Goal: Task Accomplishment & Management: Complete application form

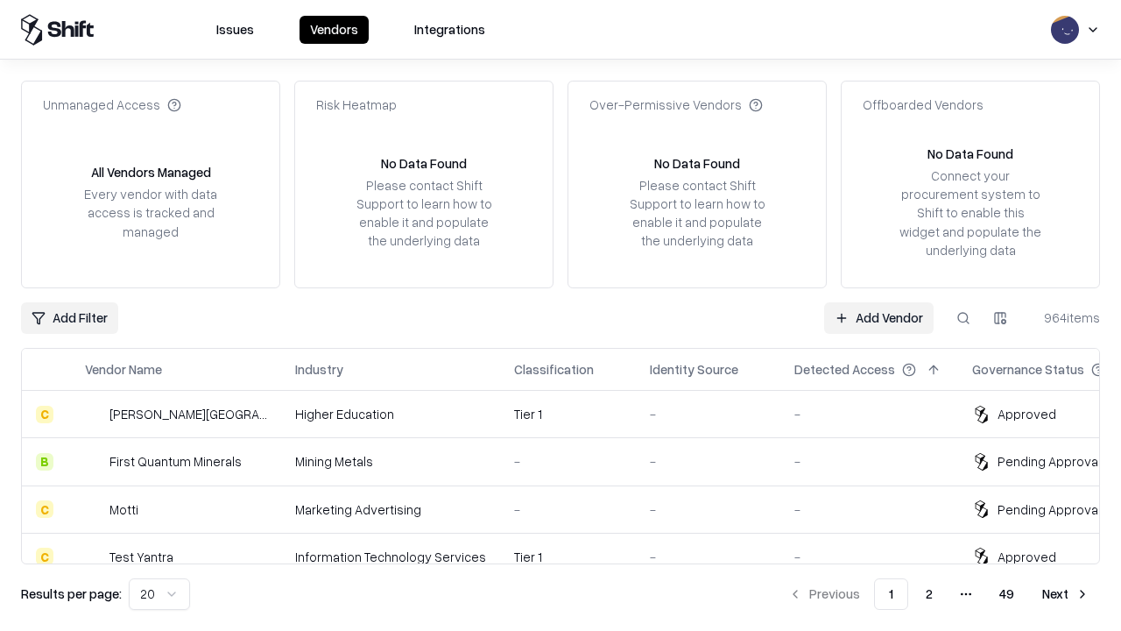
click at [878, 317] on link "Add Vendor" at bounding box center [878, 318] width 109 height 32
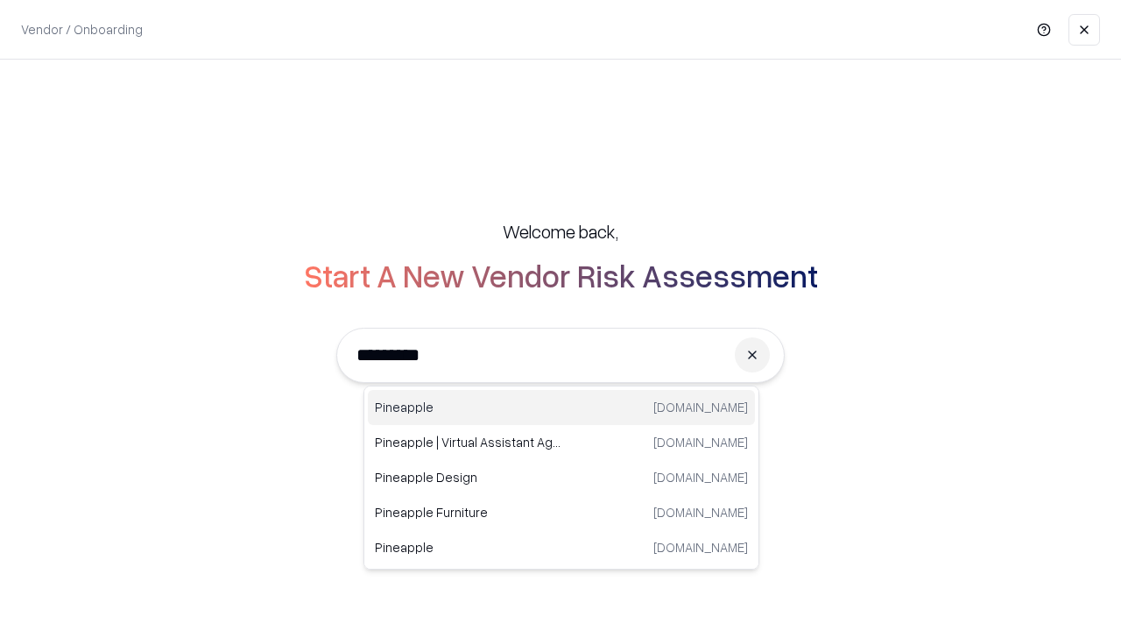
click at [561, 407] on div "Pineapple [DOMAIN_NAME]" at bounding box center [561, 407] width 387 height 35
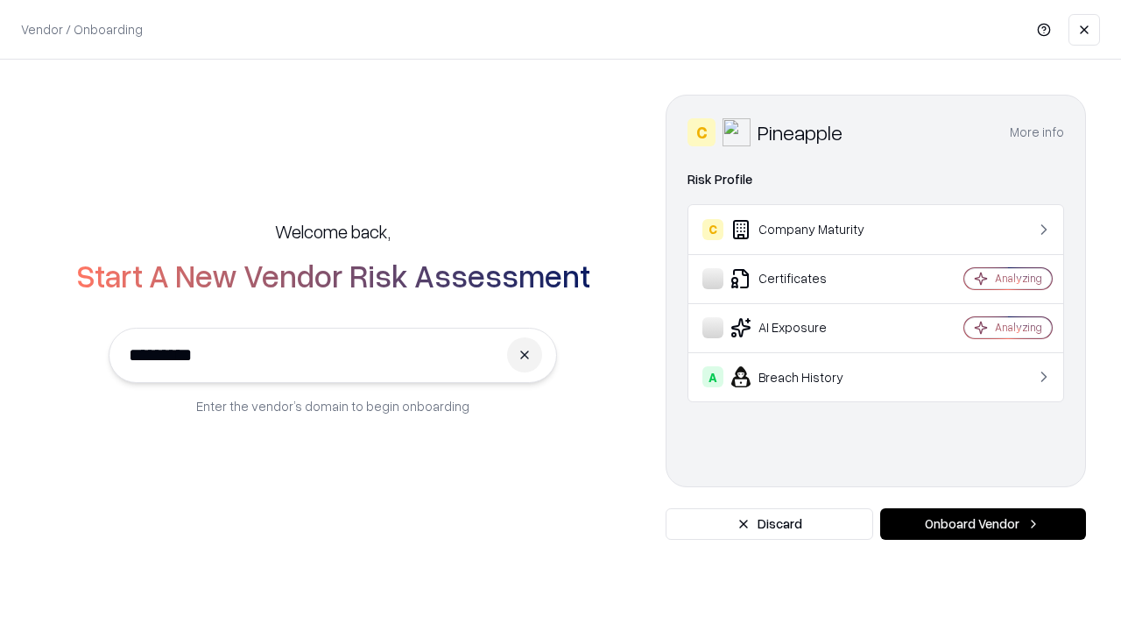
type input "*********"
click at [983, 524] on button "Onboard Vendor" at bounding box center [983, 524] width 206 height 32
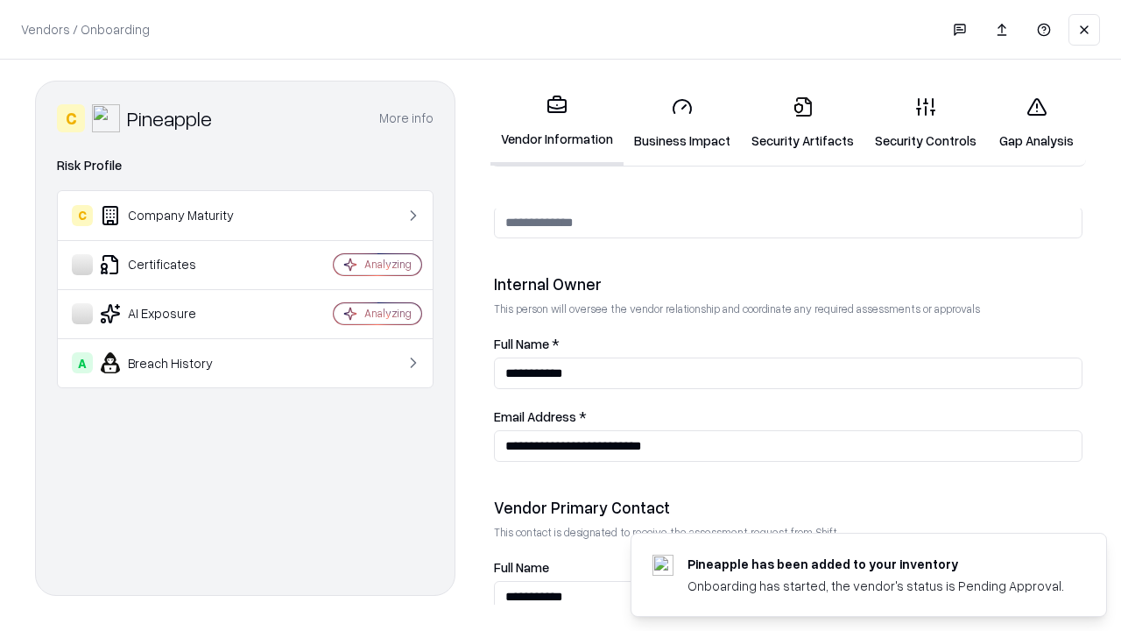
scroll to position [907, 0]
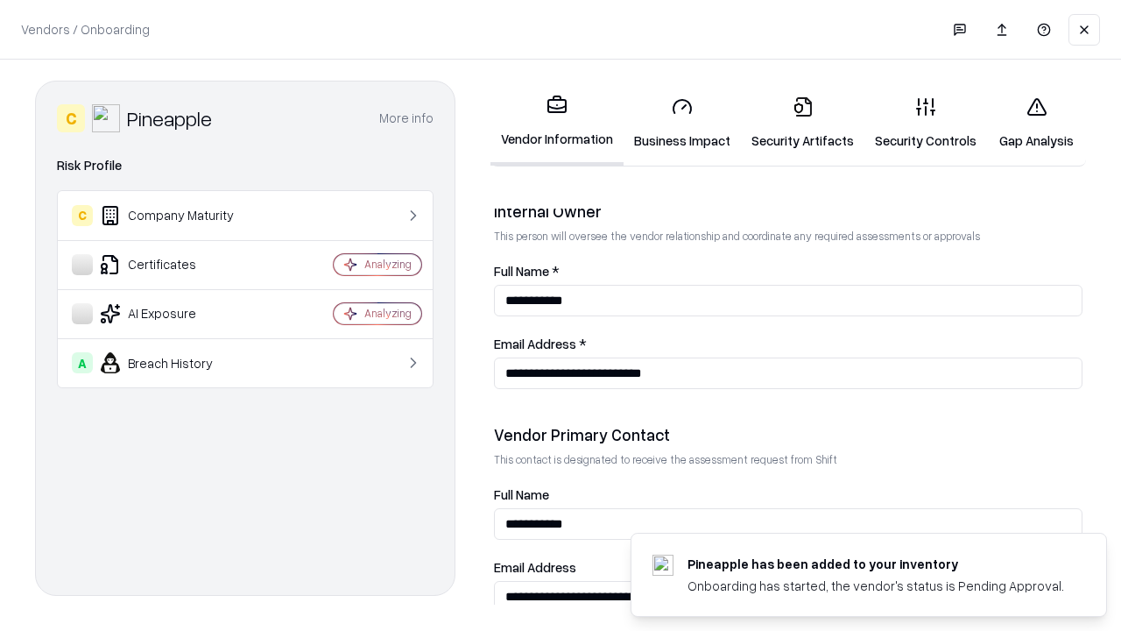
click at [682, 123] on link "Business Impact" at bounding box center [682, 122] width 117 height 81
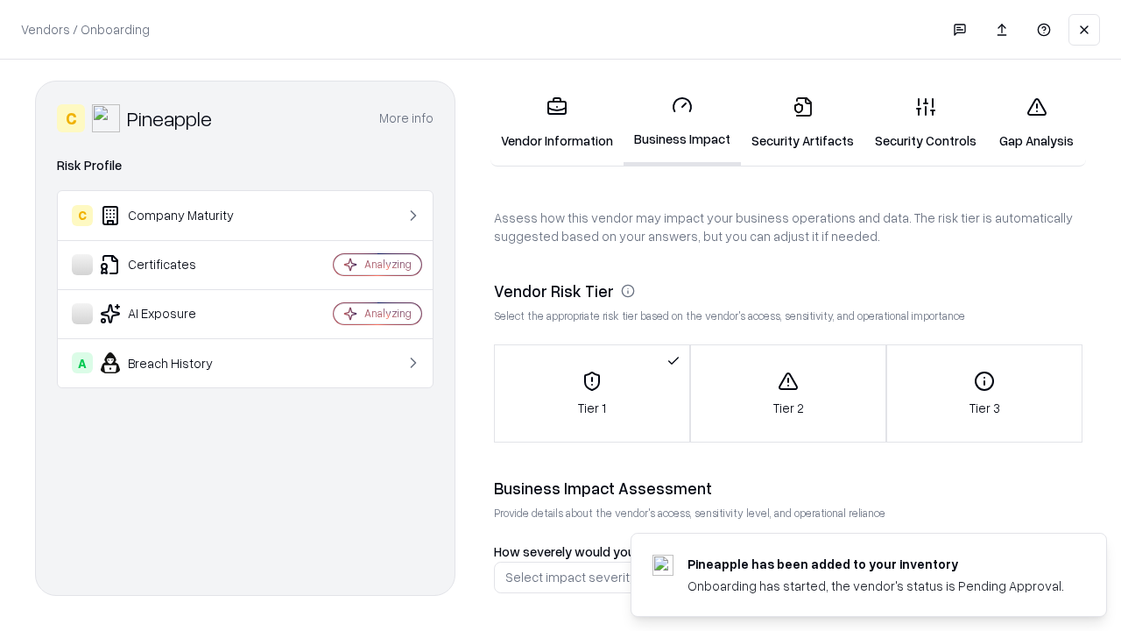
click at [802, 123] on link "Security Artifacts" at bounding box center [802, 122] width 123 height 81
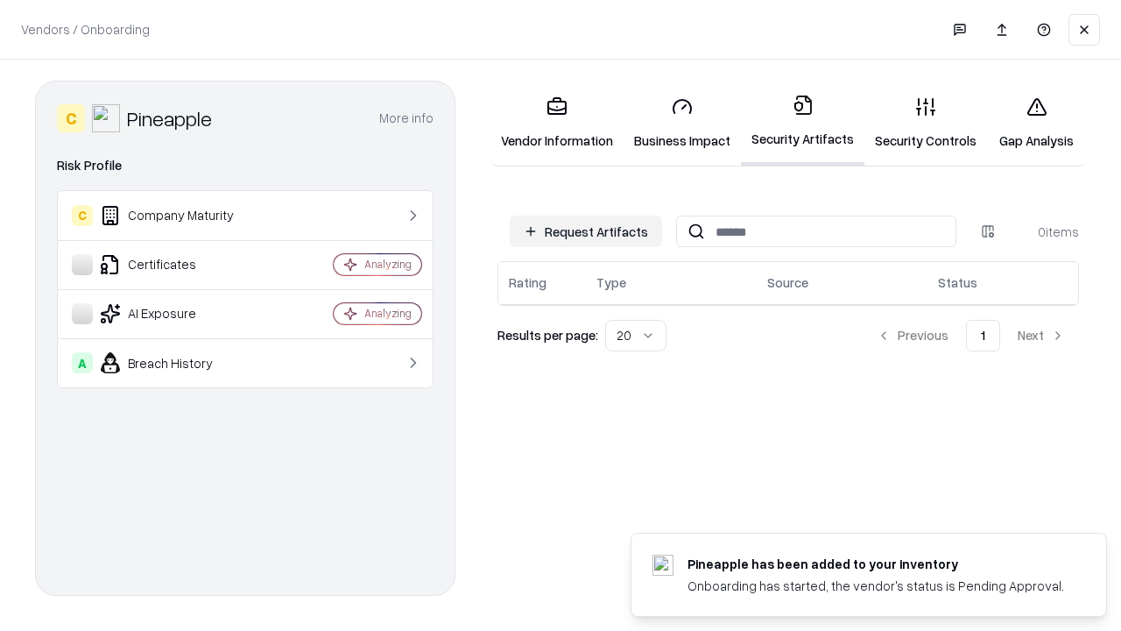
click at [586, 231] on button "Request Artifacts" at bounding box center [586, 231] width 152 height 32
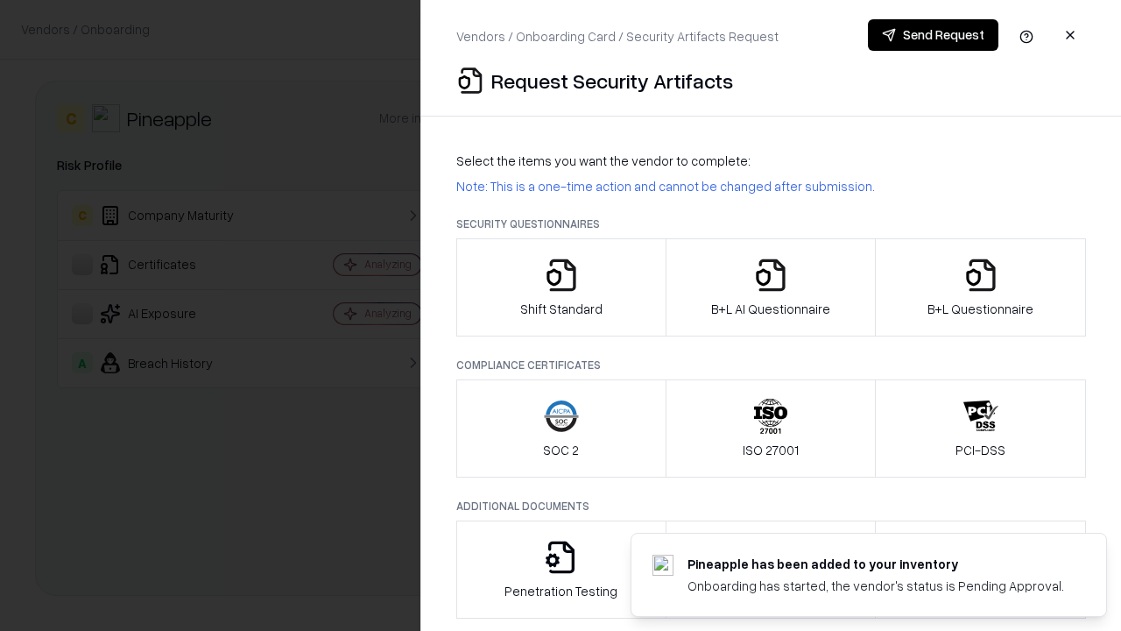
click at [561, 287] on icon "button" at bounding box center [561, 275] width 35 height 35
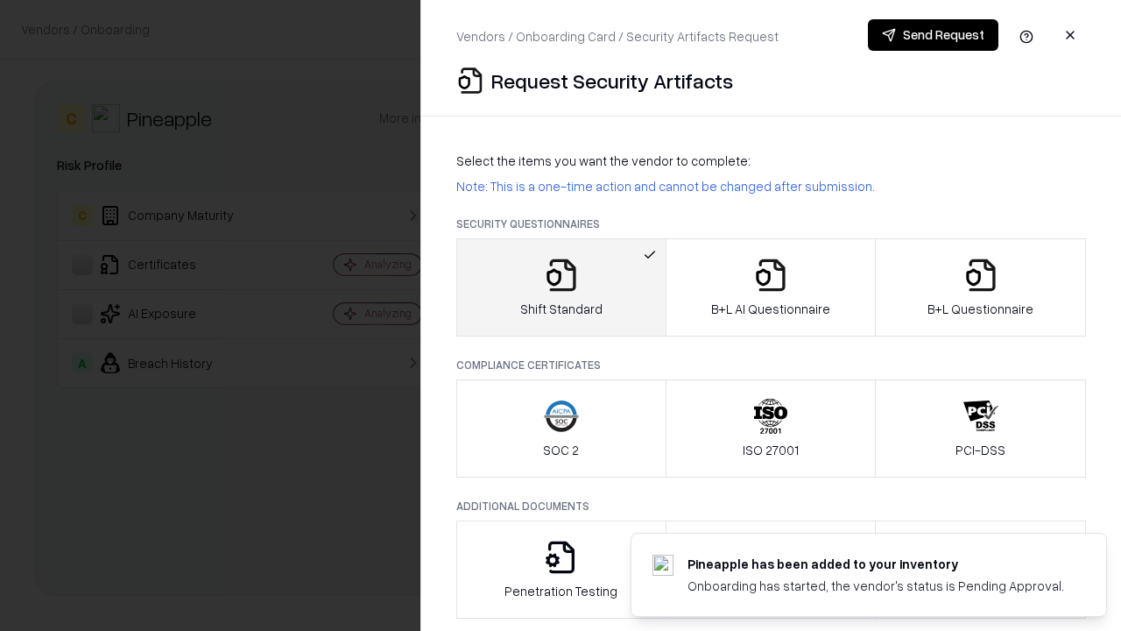
click at [933, 35] on button "Send Request" at bounding box center [933, 35] width 131 height 32
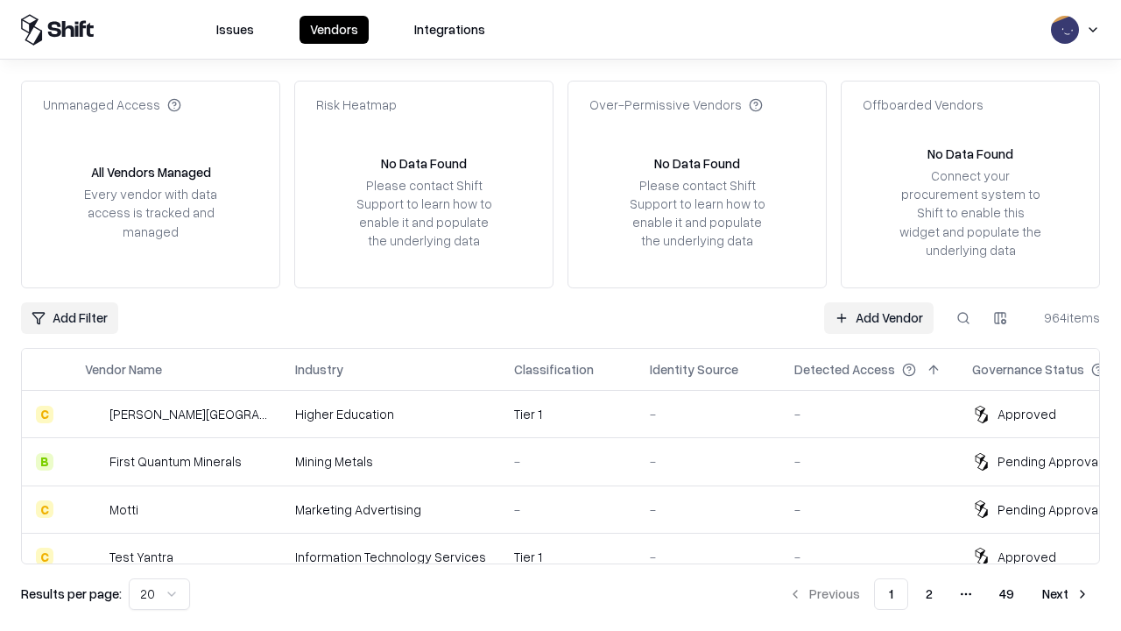
click at [963, 317] on button at bounding box center [964, 318] width 32 height 32
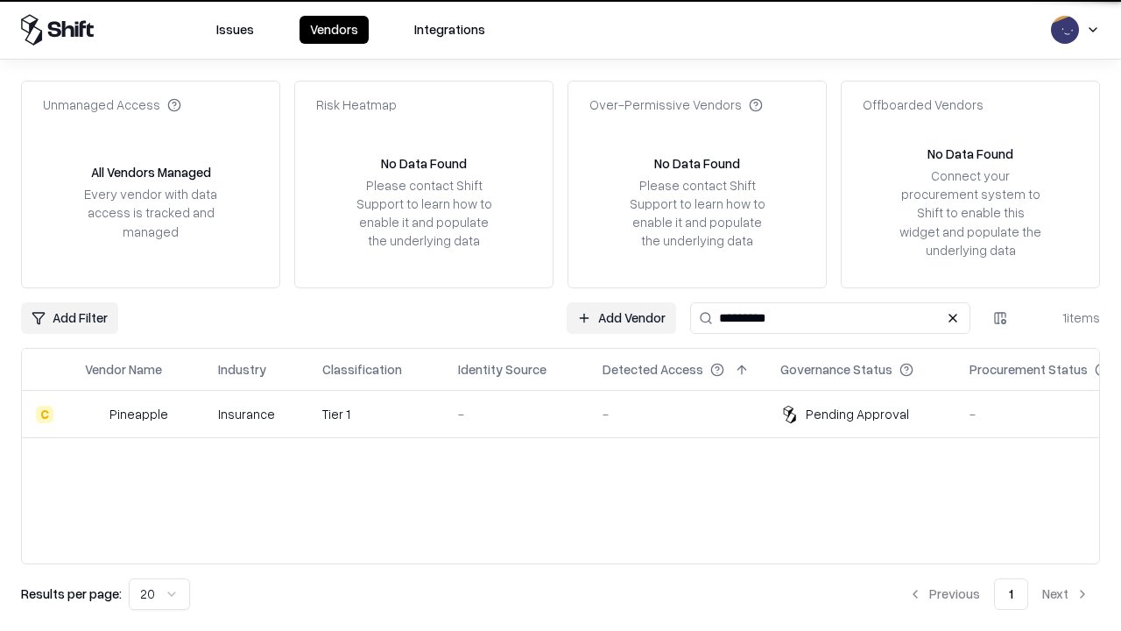
type input "*********"
click at [571, 413] on div "-" at bounding box center [516, 414] width 116 height 18
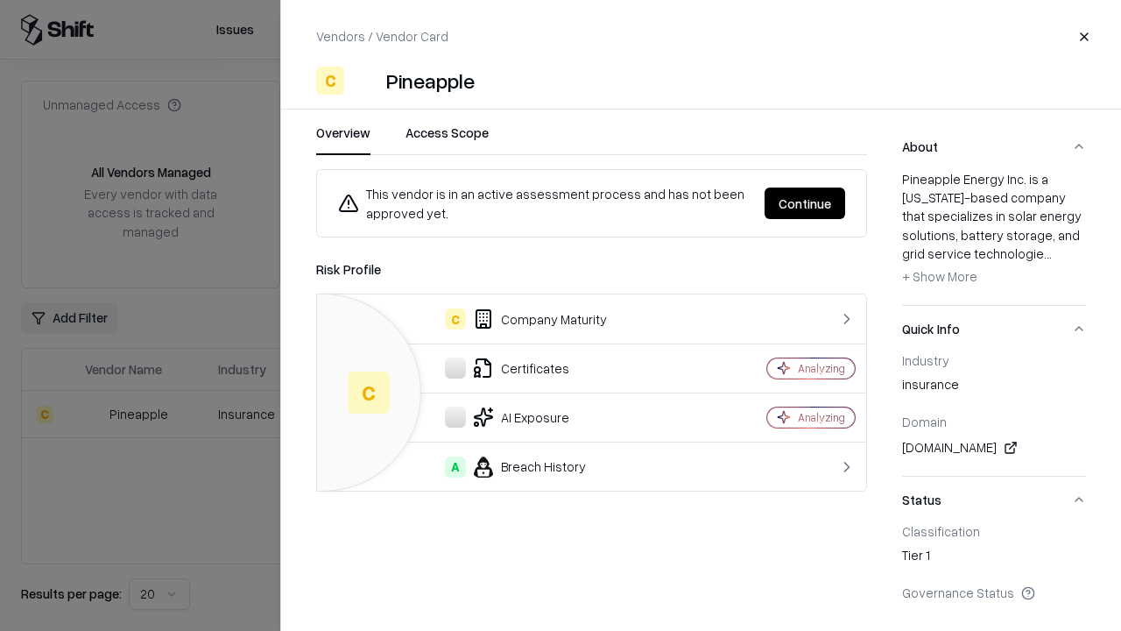
click at [805, 203] on button "Continue" at bounding box center [805, 203] width 81 height 32
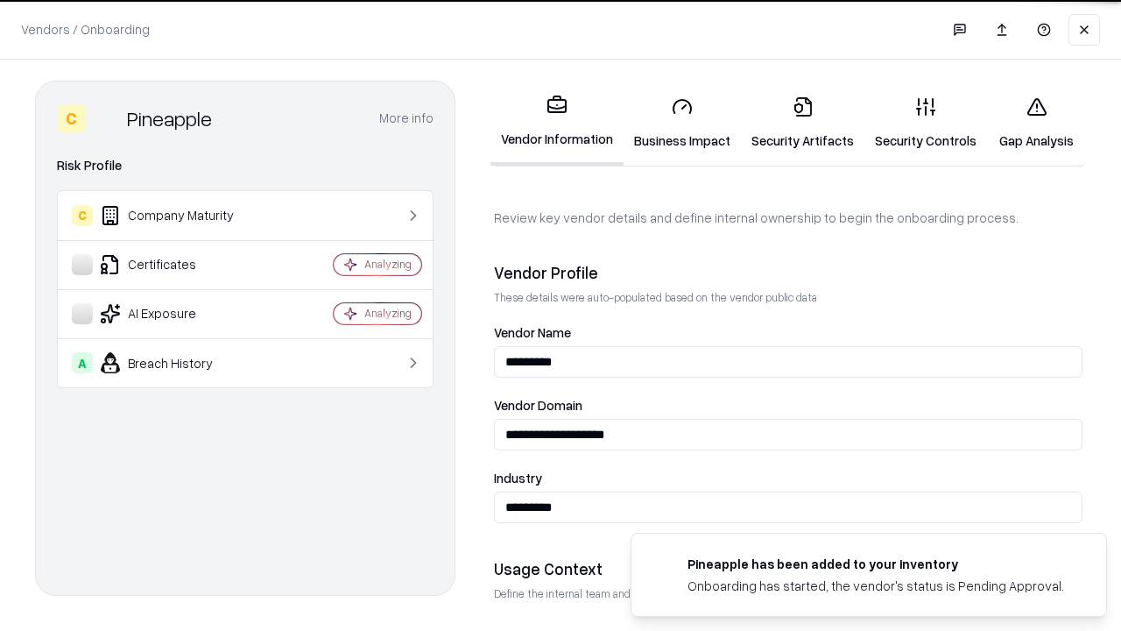
click at [802, 123] on link "Security Artifacts" at bounding box center [802, 122] width 123 height 81
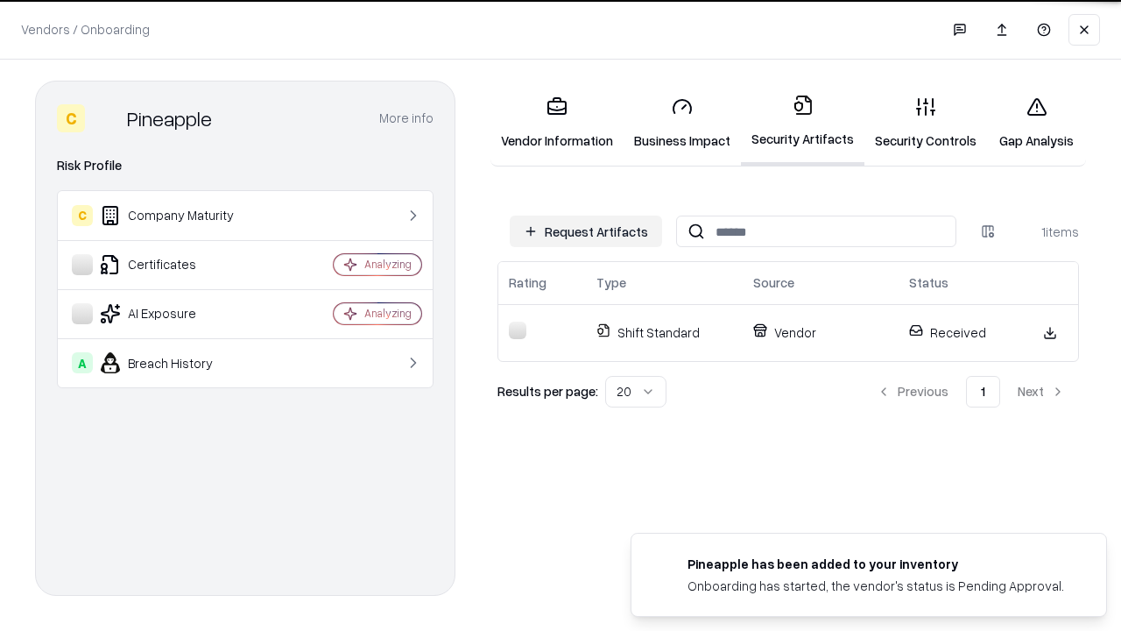
click at [1036, 123] on link "Gap Analysis" at bounding box center [1036, 122] width 99 height 81
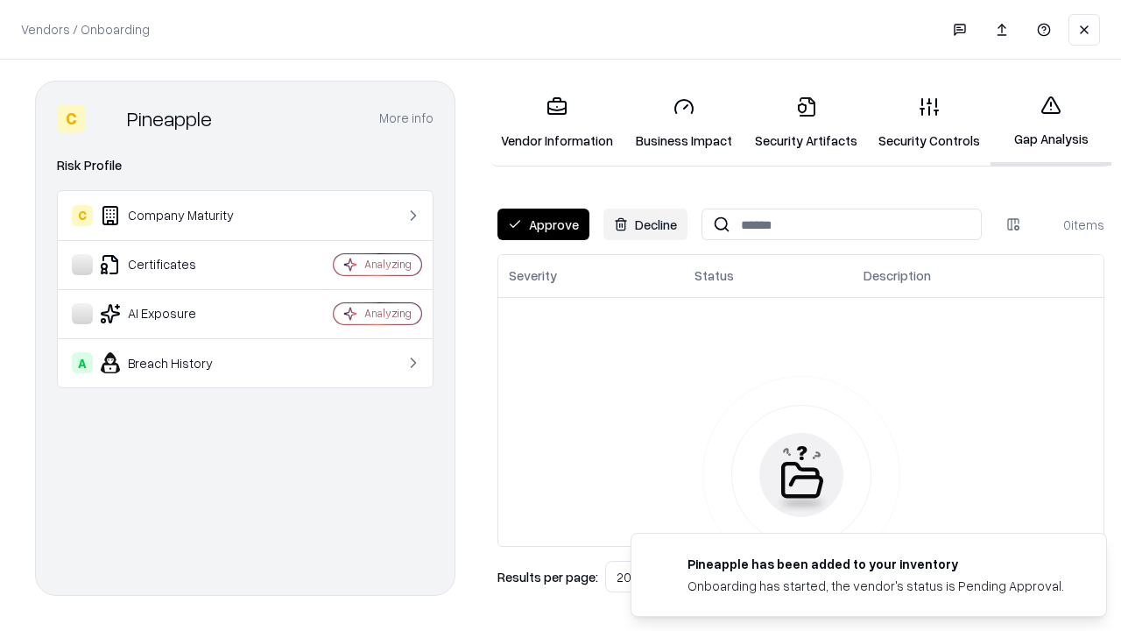
click at [543, 224] on button "Approve" at bounding box center [543, 224] width 92 height 32
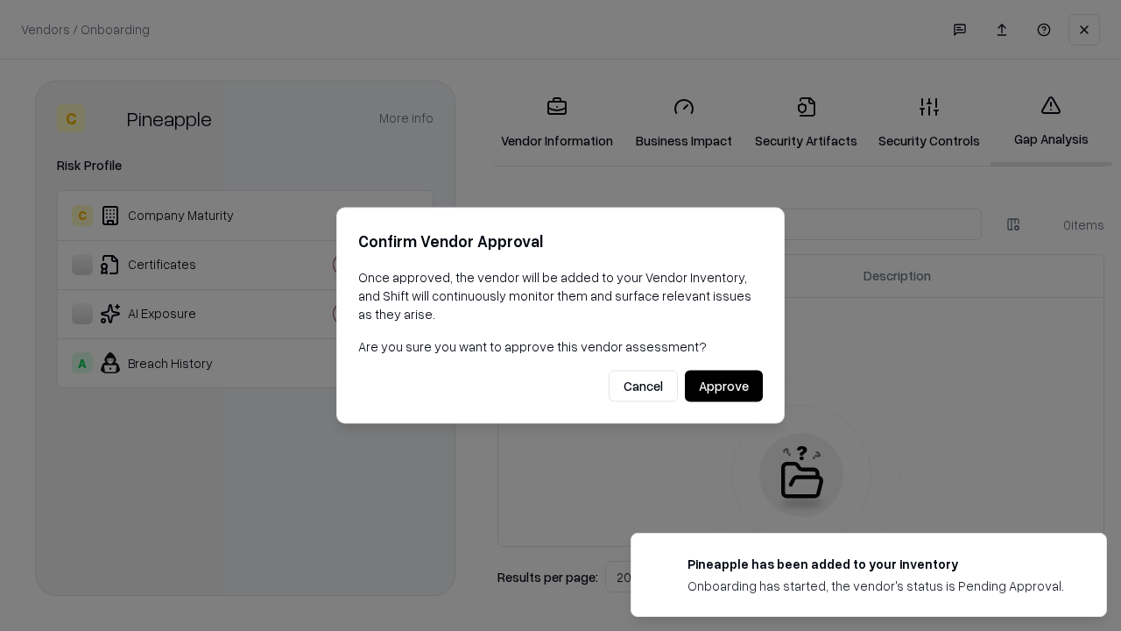
click at [723, 385] on button "Approve" at bounding box center [724, 386] width 78 height 32
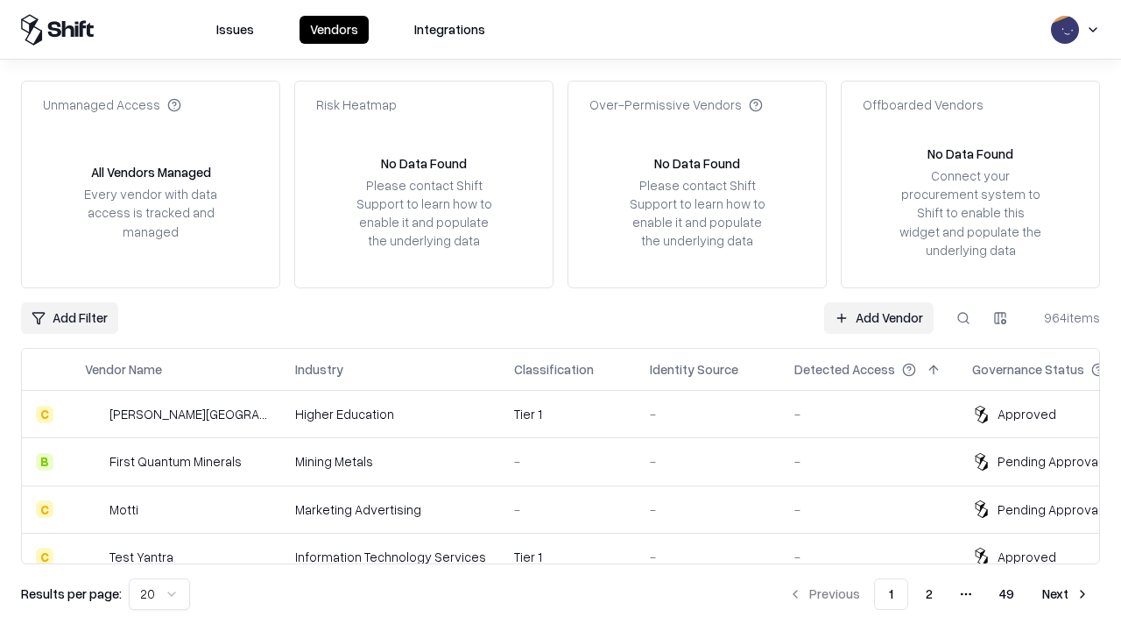
type input "*********"
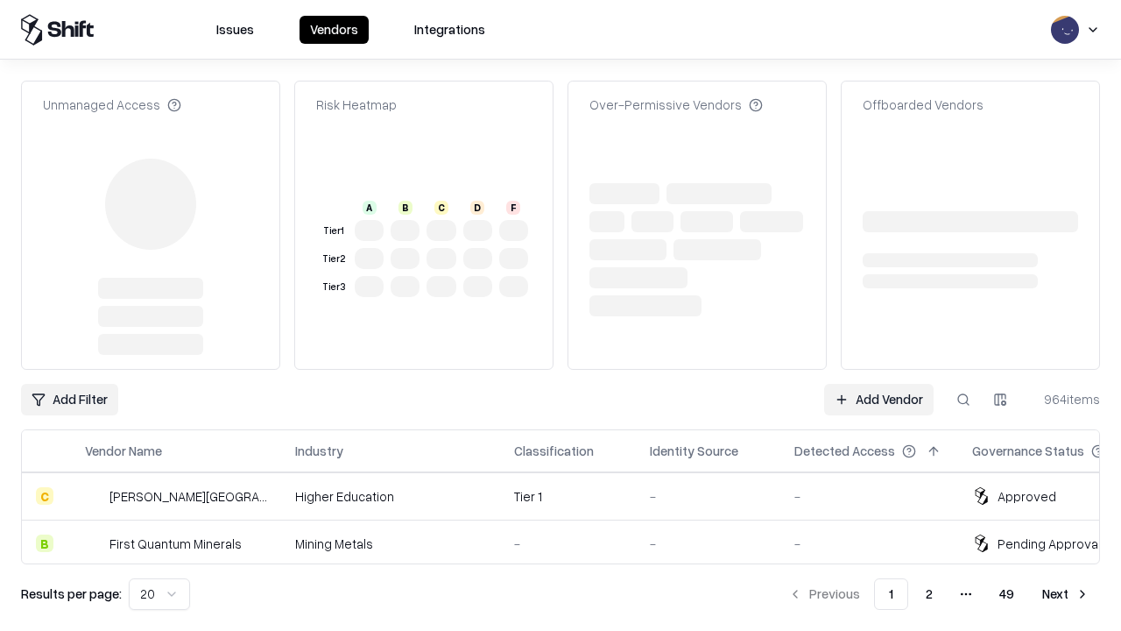
click at [878, 384] on link "Add Vendor" at bounding box center [878, 400] width 109 height 32
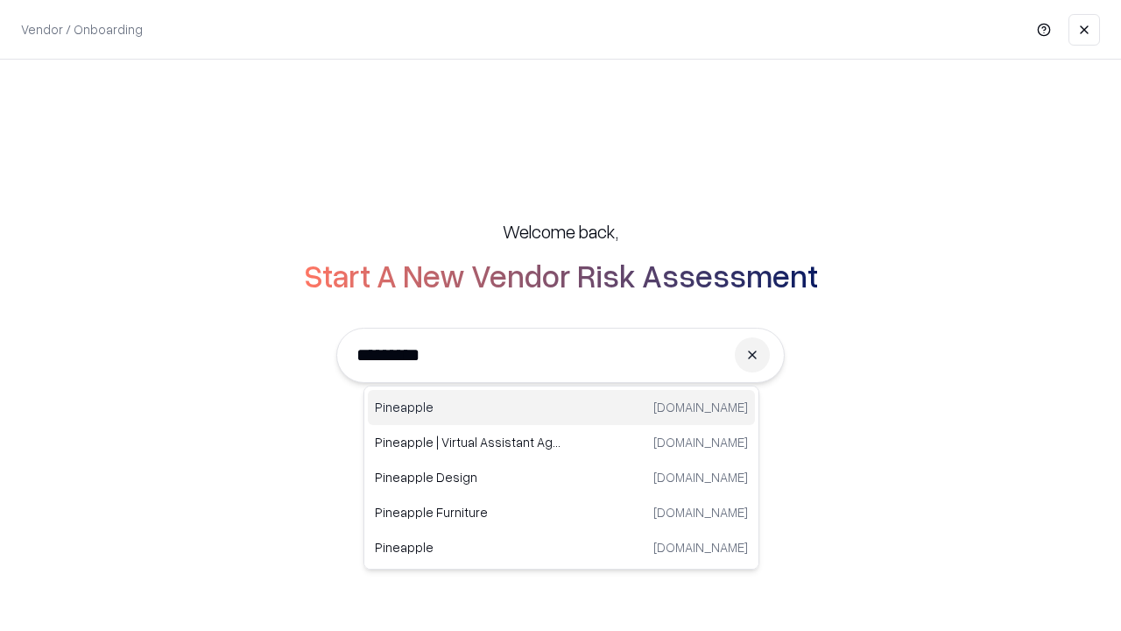
click at [561, 407] on div "Pineapple pineappleenergy.com" at bounding box center [561, 407] width 387 height 35
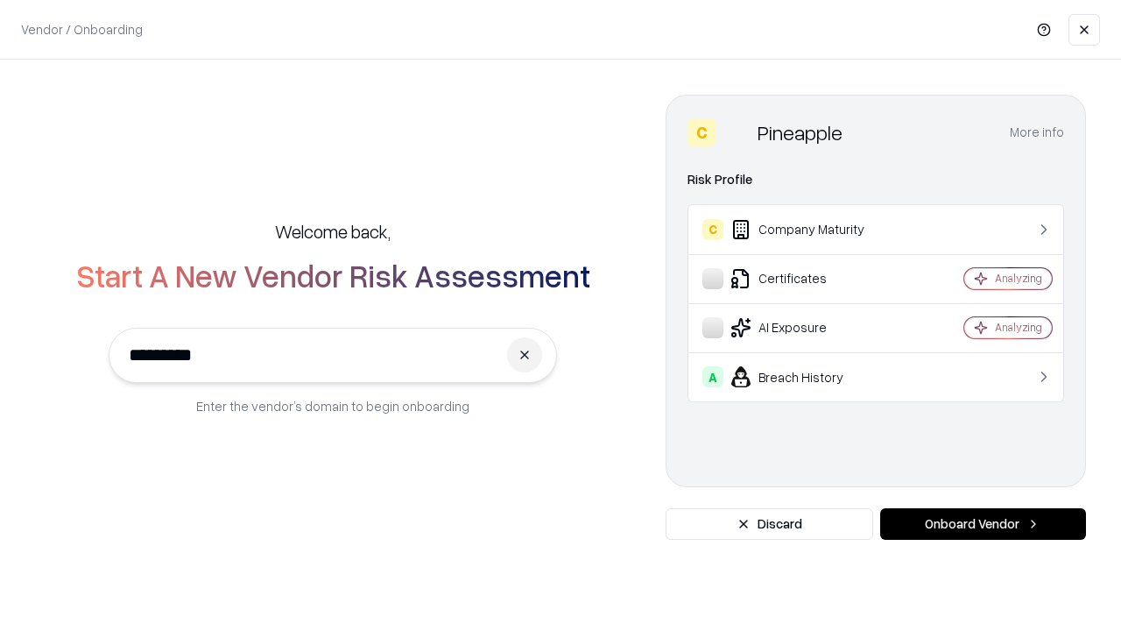
type input "*********"
click at [983, 524] on button "Onboard Vendor" at bounding box center [983, 524] width 206 height 32
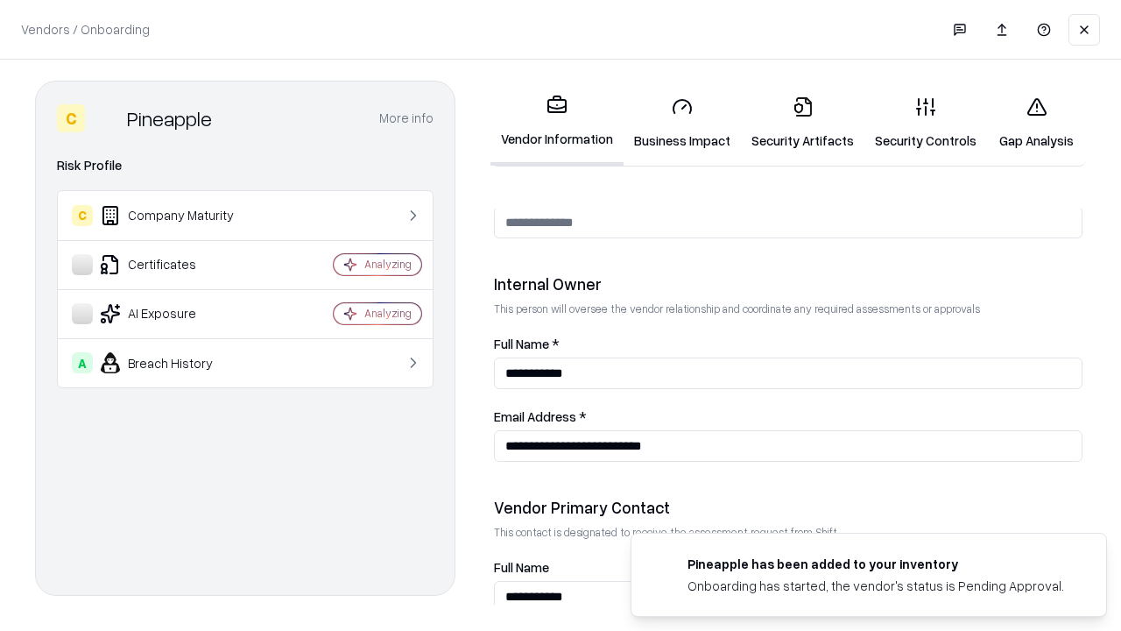
scroll to position [907, 0]
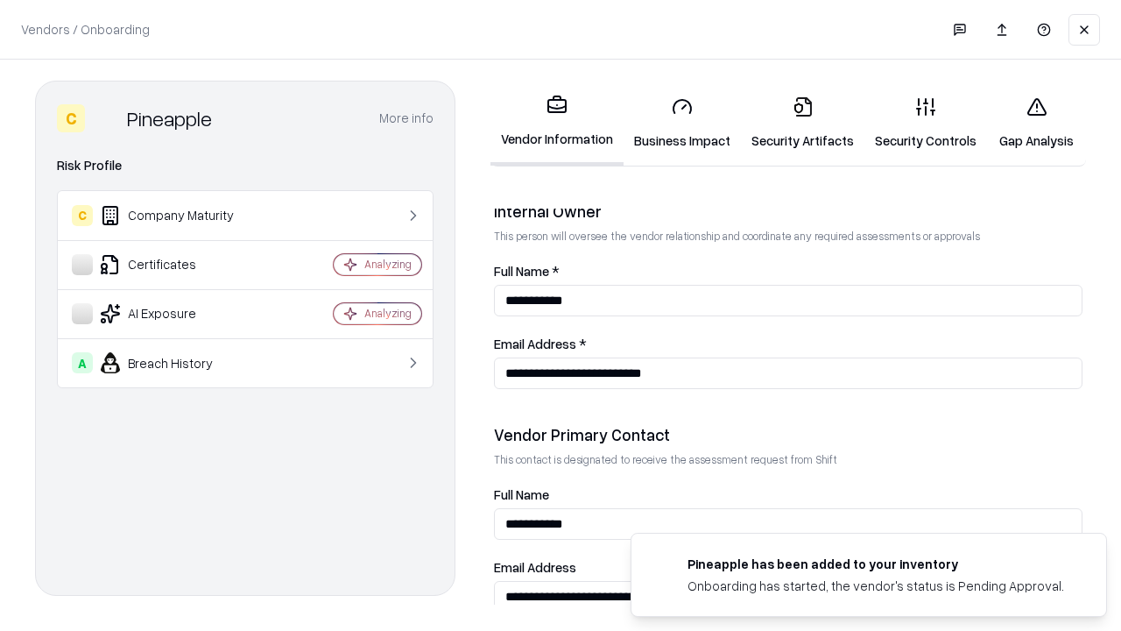
click at [1036, 123] on link "Gap Analysis" at bounding box center [1036, 122] width 99 height 81
